Goal: Find specific page/section: Find specific page/section

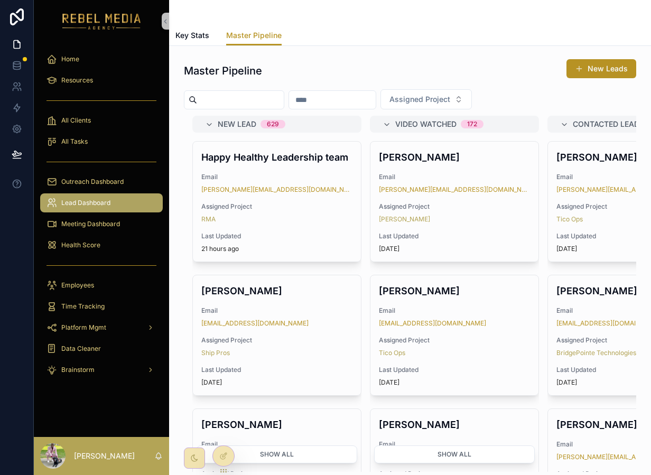
scroll to position [250, 0]
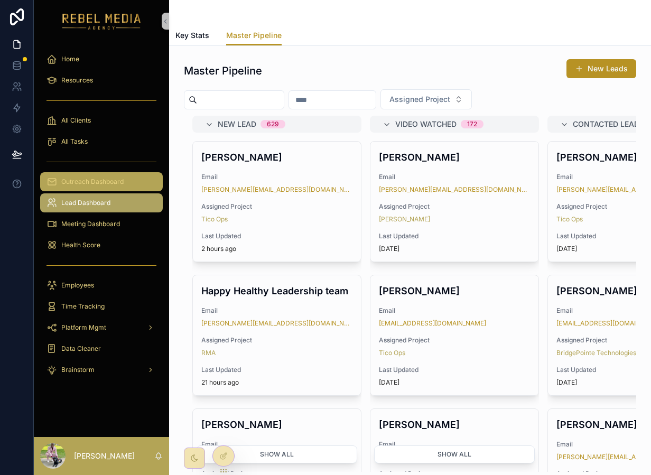
click at [104, 174] on div "Outreach Dashboard" at bounding box center [101, 181] width 110 height 17
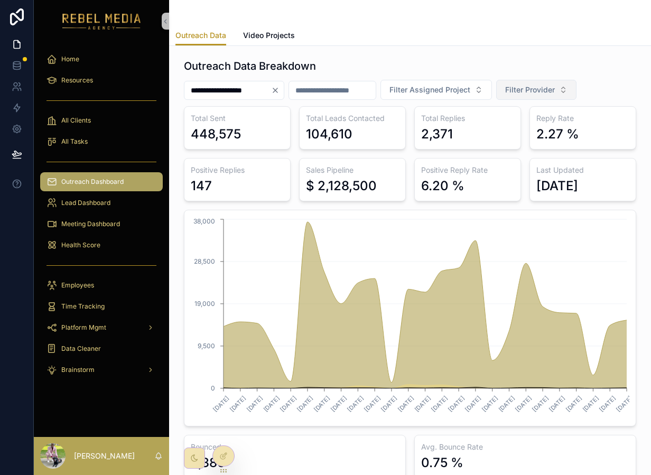
click at [551, 82] on button "Filter Provider" at bounding box center [536, 90] width 80 height 20
click at [539, 146] on div "EmailBison" at bounding box center [553, 149] width 127 height 17
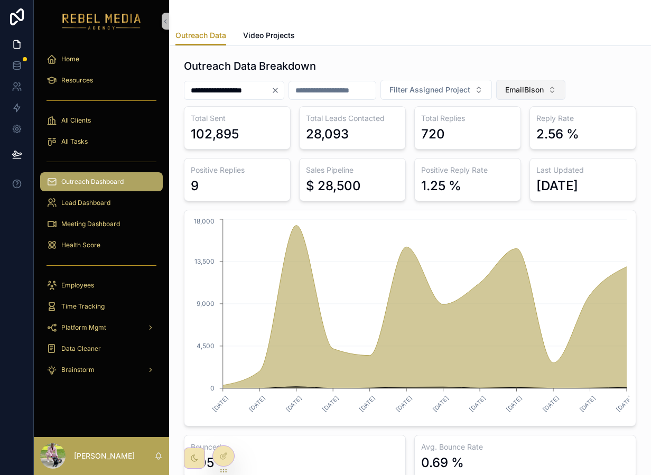
click at [564, 90] on button "EmailBison" at bounding box center [530, 90] width 69 height 20
click at [279, 94] on icon "Clear" at bounding box center [275, 90] width 8 height 8
click at [440, 98] on button "Filter Assigned Project" at bounding box center [423, 90] width 111 height 20
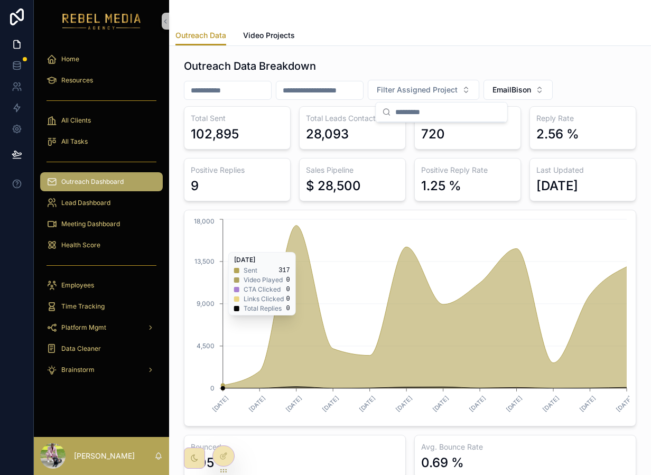
click at [299, 228] on icon "[DATE] [DATE] [DATE] [DATE] [DATE] [DATE] [DATE] [DATE] [DATE] [DATE] [DATE] [D…" at bounding box center [410, 318] width 438 height 203
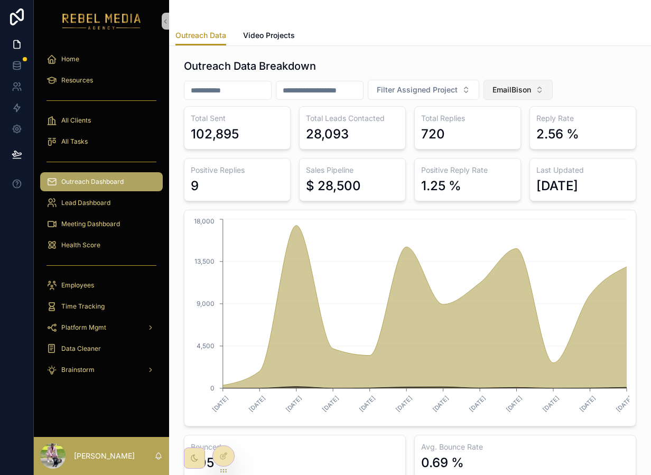
click at [524, 86] on span "EmailBison" at bounding box center [511, 90] width 39 height 11
click at [515, 155] on div "Reachinbox" at bounding box center [535, 149] width 127 height 17
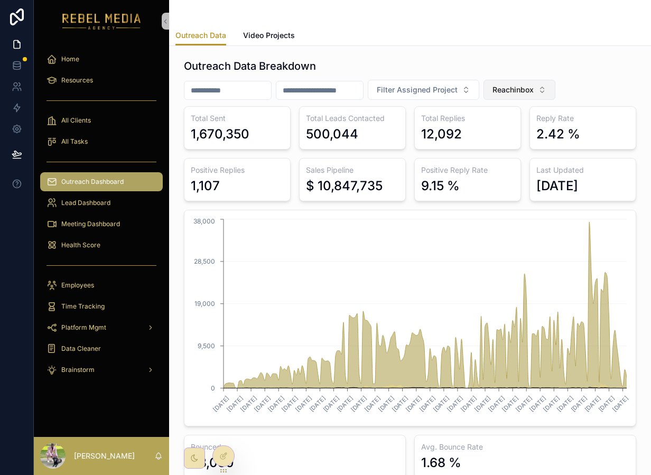
click at [520, 96] on button "Reachinbox" at bounding box center [519, 90] width 72 height 20
click at [513, 167] on div "EmailBison" at bounding box center [536, 166] width 127 height 17
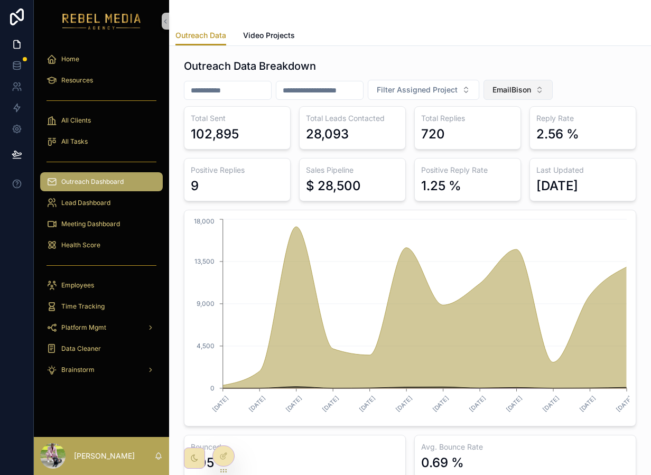
click at [552, 99] on button "EmailBison" at bounding box center [517, 90] width 69 height 20
click at [522, 153] on div "Reachinbox" at bounding box center [535, 149] width 127 height 17
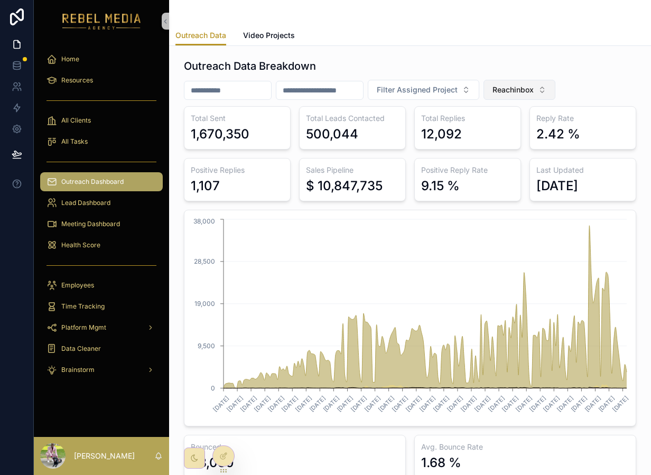
click at [533, 88] on span "Reachinbox" at bounding box center [512, 90] width 41 height 11
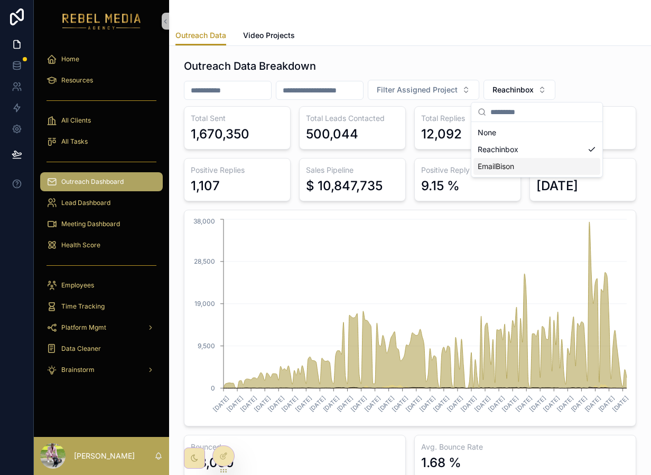
click at [530, 161] on div "EmailBison" at bounding box center [536, 166] width 127 height 17
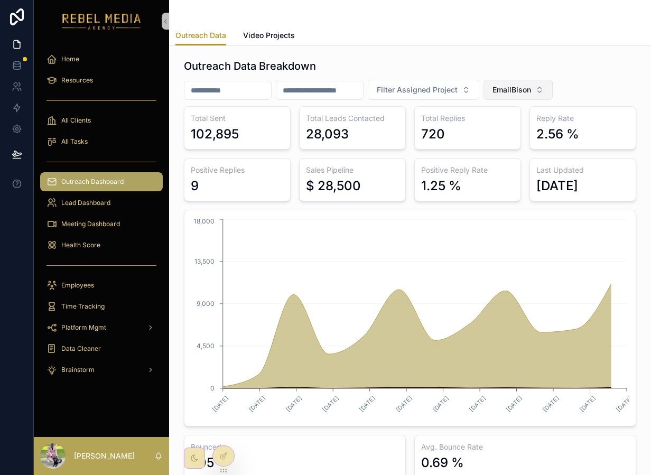
click at [531, 93] on span "EmailBison" at bounding box center [511, 90] width 39 height 11
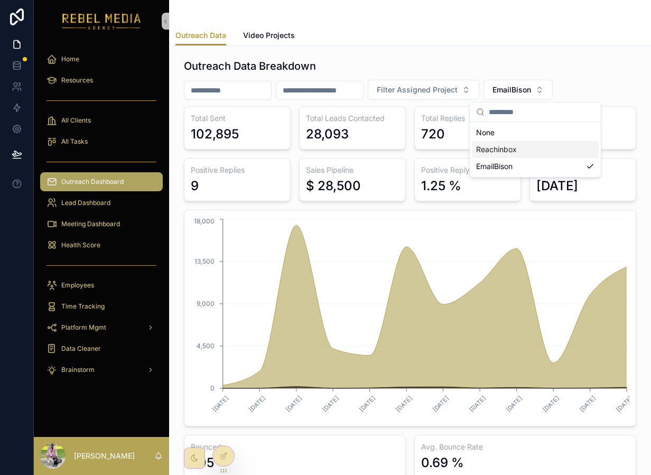
click at [521, 156] on div "Reachinbox" at bounding box center [535, 149] width 127 height 17
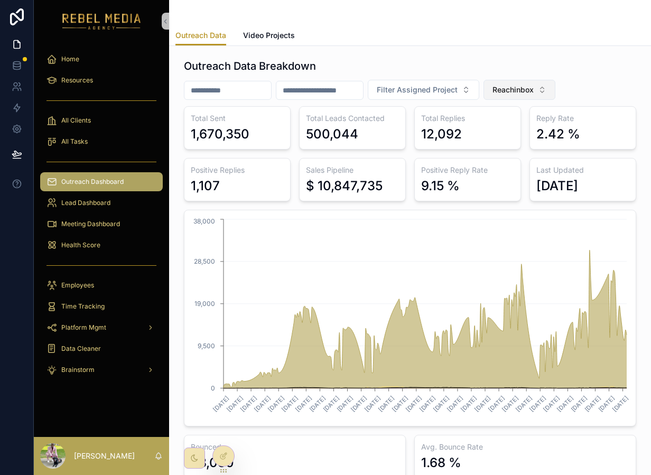
click at [533, 97] on button "Reachinbox" at bounding box center [519, 90] width 72 height 20
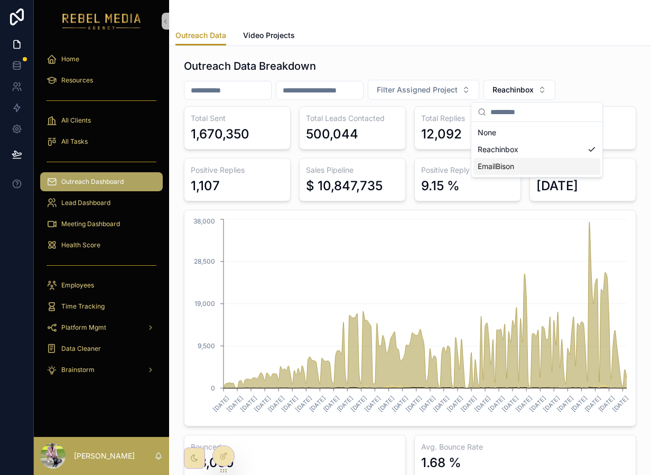
click at [526, 172] on div "EmailBison" at bounding box center [536, 166] width 127 height 17
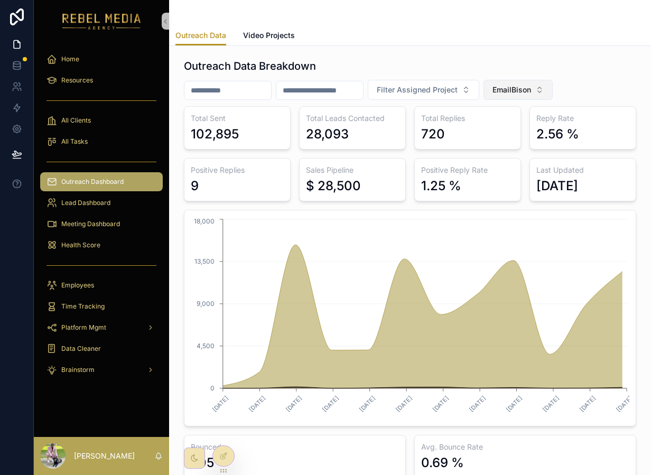
click at [531, 93] on span "EmailBison" at bounding box center [511, 90] width 39 height 11
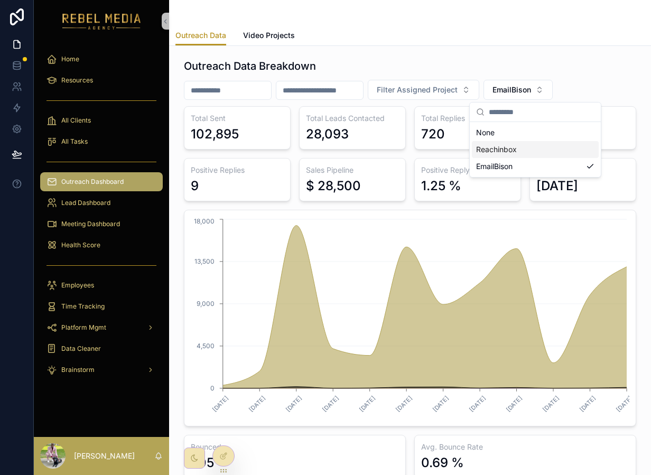
click at [541, 144] on div "Reachinbox" at bounding box center [535, 149] width 127 height 17
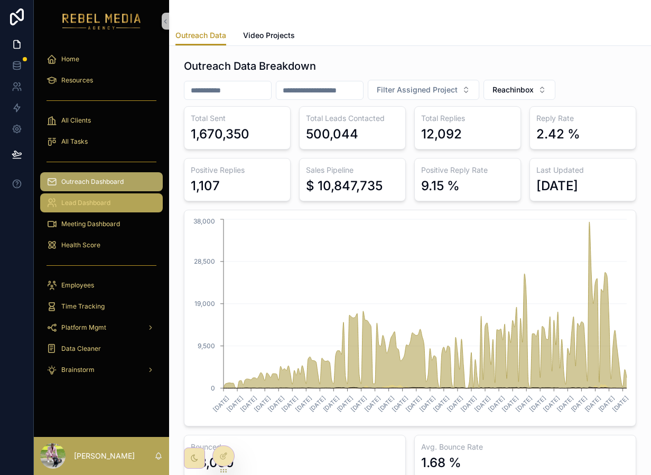
click at [116, 207] on div "Lead Dashboard" at bounding box center [101, 202] width 110 height 17
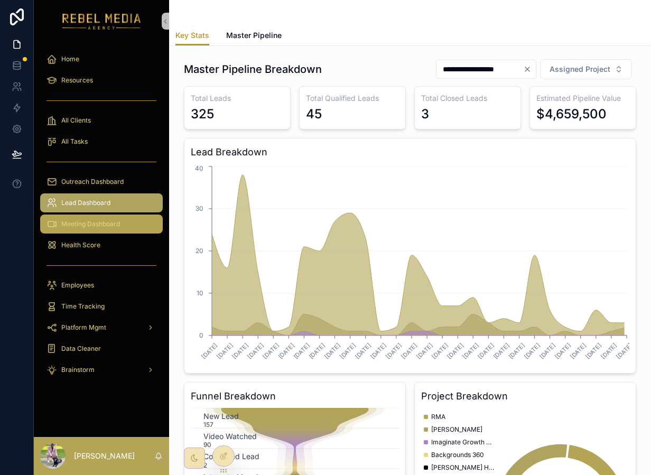
click at [130, 229] on div "Meeting Dashboard" at bounding box center [101, 223] width 110 height 17
